Goal: Information Seeking & Learning: Learn about a topic

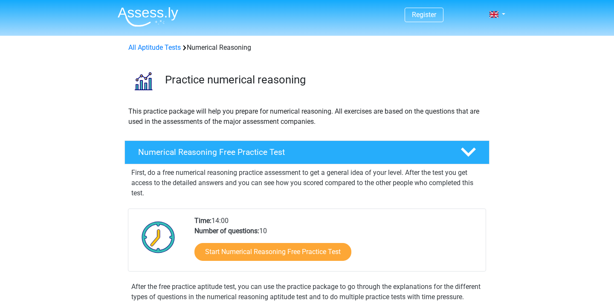
scroll to position [110, 0]
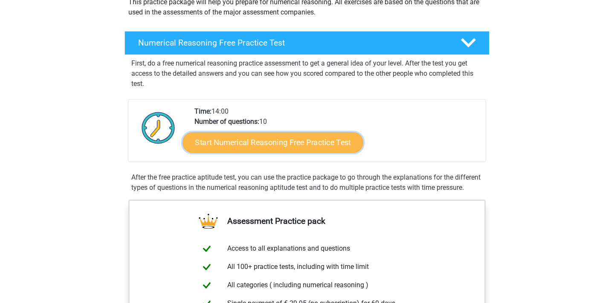
click at [237, 149] on link "Start Numerical Reasoning Free Practice Test" at bounding box center [273, 142] width 180 height 20
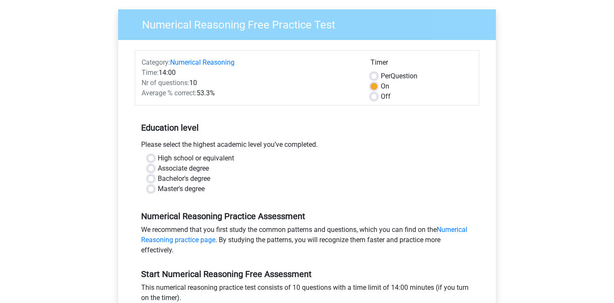
scroll to position [63, 0]
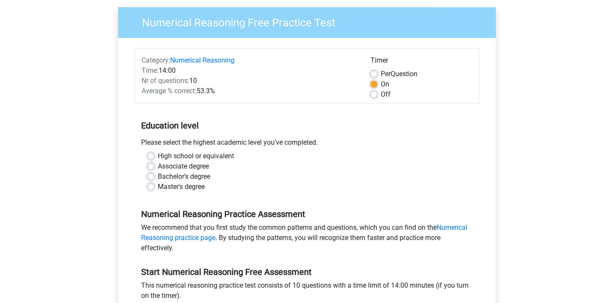
click at [191, 167] on label "Associate degree" at bounding box center [183, 167] width 51 height 10
click at [154, 167] on input "Associate degree" at bounding box center [150, 166] width 7 height 9
radio input "true"
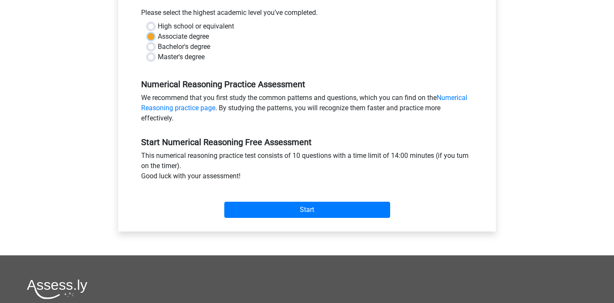
scroll to position [196, 0]
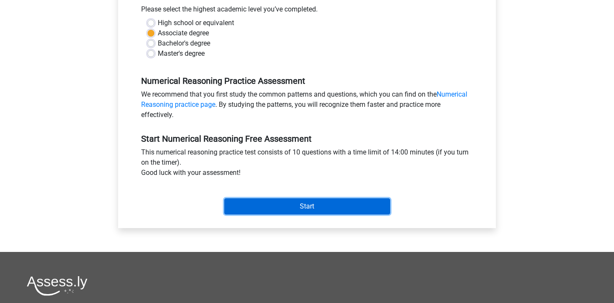
click at [249, 210] on input "Start" at bounding box center [307, 207] width 166 height 16
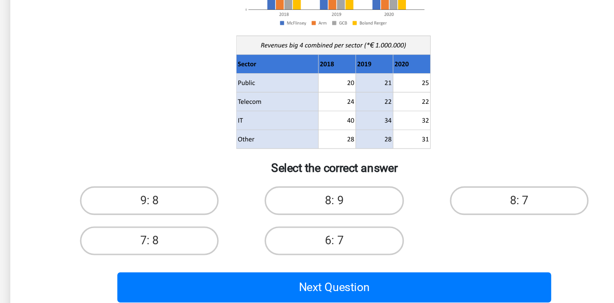
scroll to position [11, 0]
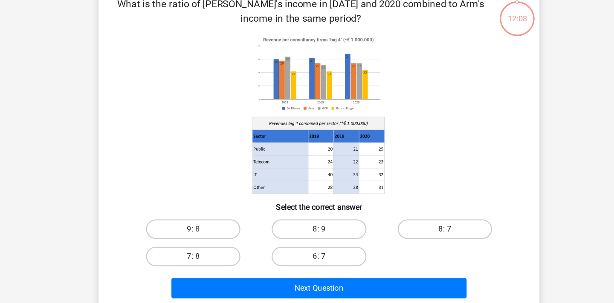
click at [409, 242] on label "8: 7" at bounding box center [416, 238] width 82 height 17
click at [416, 242] on input "8: 7" at bounding box center [419, 242] width 6 height 6
radio input "true"
click at [378, 280] on div "Next Question" at bounding box center [306, 288] width 357 height 28
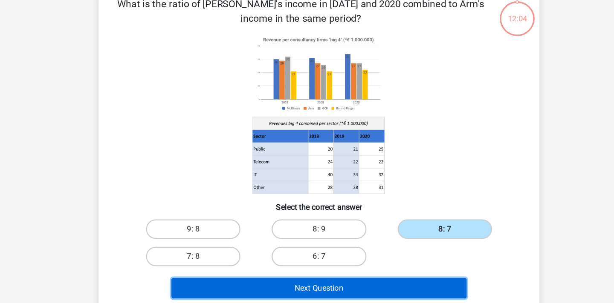
click at [380, 292] on button "Next Question" at bounding box center [307, 290] width 258 height 18
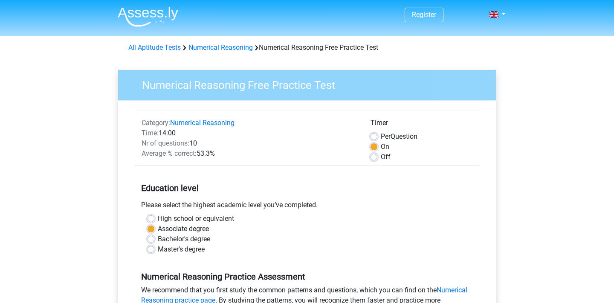
scroll to position [196, 0]
